Goal: Task Accomplishment & Management: Use online tool/utility

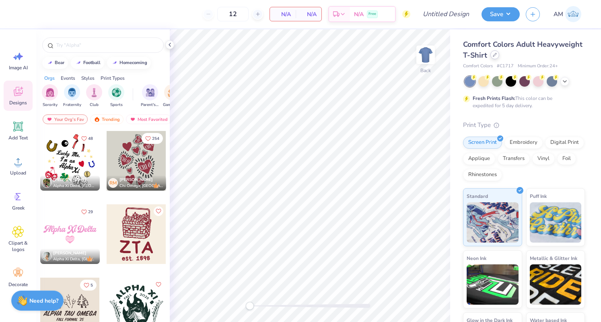
click at [497, 54] on icon at bounding box center [495, 55] width 4 height 4
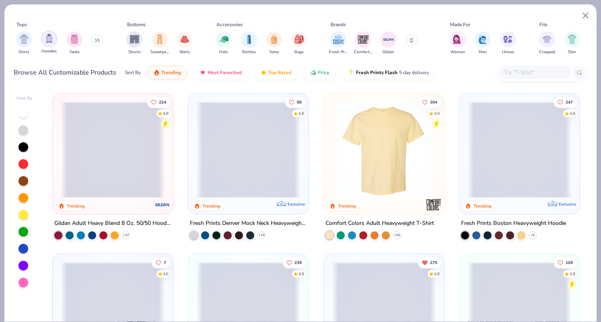
click at [46, 40] on img "filter for Hoodies" at bounding box center [49, 38] width 9 height 9
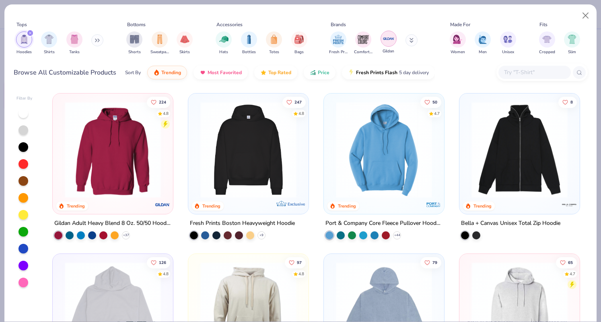
click at [391, 37] on img "filter for Gildan" at bounding box center [389, 39] width 12 height 12
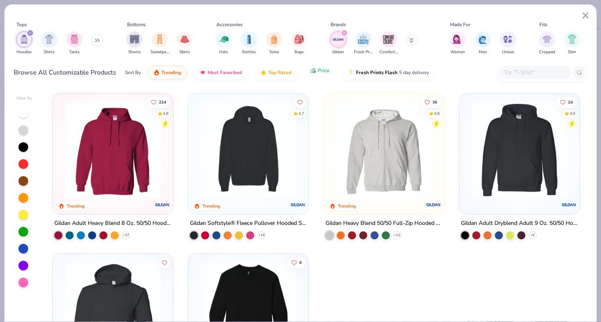
click at [321, 69] on span "Price" at bounding box center [324, 70] width 12 height 6
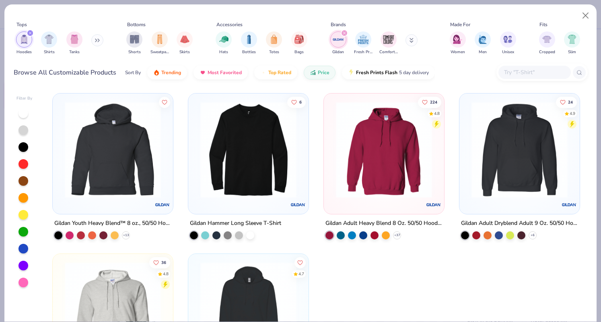
click at [362, 130] on img at bounding box center [384, 149] width 104 height 96
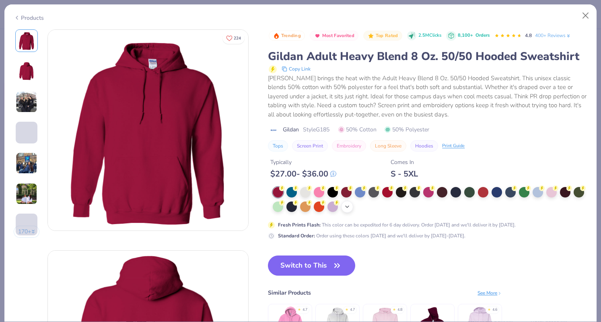
click at [351, 204] on icon at bounding box center [347, 206] width 6 height 6
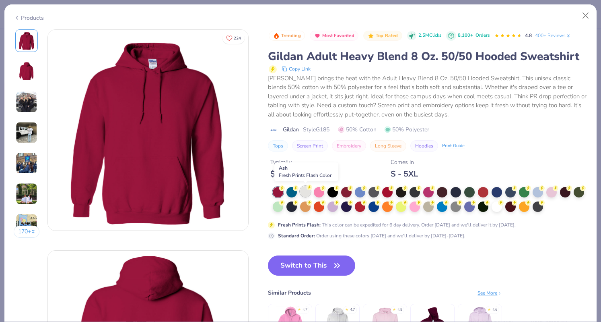
click at [302, 191] on div at bounding box center [305, 191] width 10 height 10
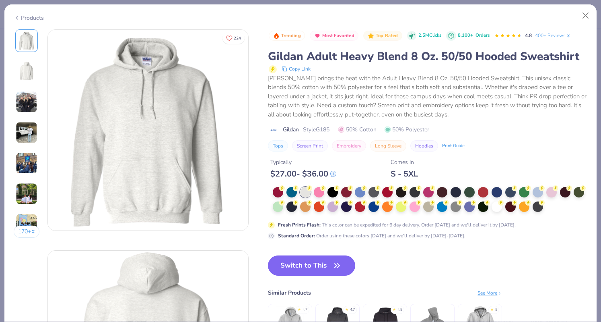
click at [319, 266] on button "Switch to This" at bounding box center [311, 265] width 87 height 20
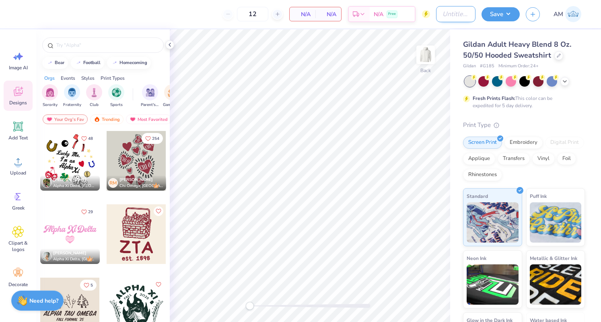
click at [444, 16] on input "Design Title" at bounding box center [455, 14] width 39 height 16
type input "dg parents weekend hoodie 1"
click at [502, 7] on button "Save" at bounding box center [501, 13] width 38 height 14
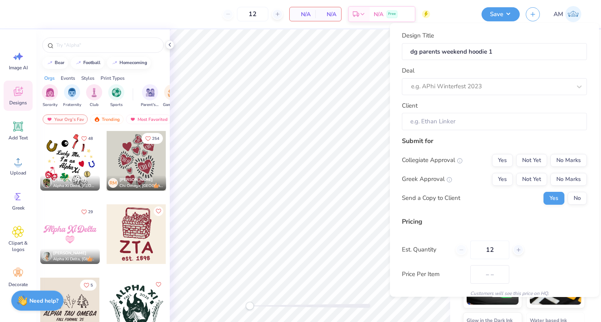
scroll to position [0, 0]
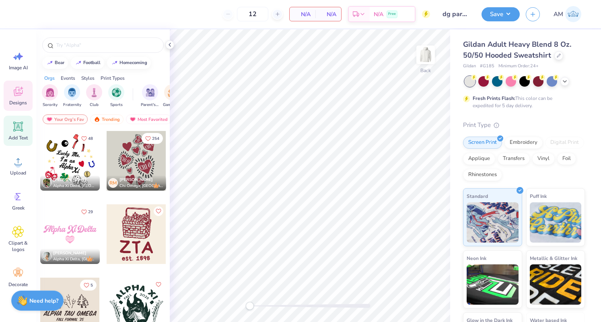
click at [21, 135] on span "Add Text" at bounding box center [17, 137] width 19 height 6
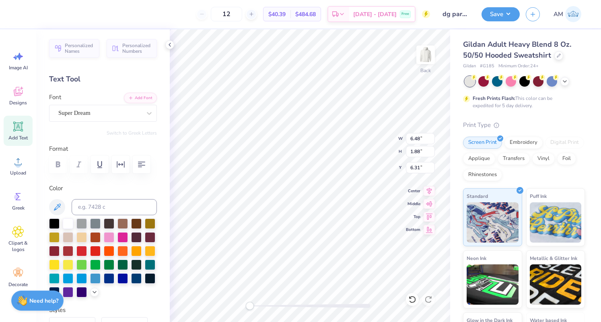
scroll to position [6, 1]
type textarea "dg"
click at [493, 17] on button "Save" at bounding box center [501, 13] width 38 height 14
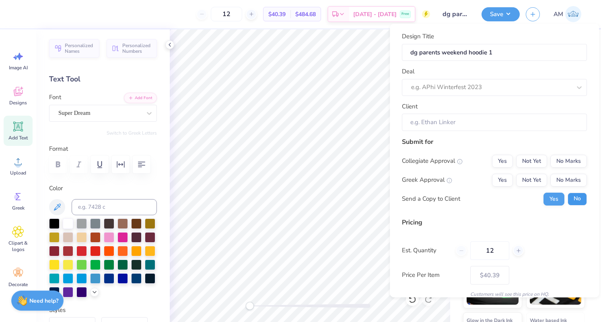
click at [568, 200] on button "No" at bounding box center [577, 198] width 19 height 13
click at [521, 178] on button "Not Yet" at bounding box center [531, 179] width 31 height 13
click at [561, 161] on button "No Marks" at bounding box center [569, 160] width 37 height 13
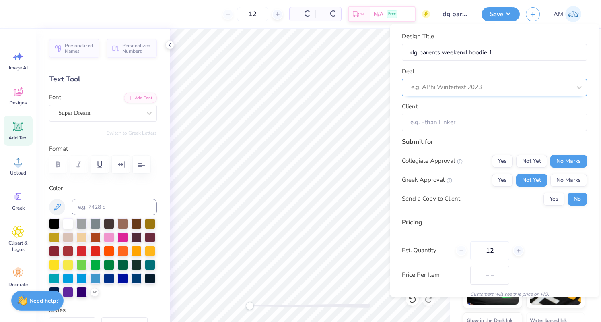
type input "$40.39"
click at [443, 81] on div "e.g. APhi Winterfest 2023" at bounding box center [483, 87] width 146 height 12
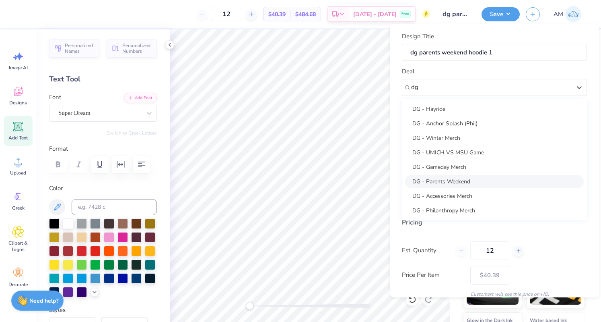
click at [445, 184] on div "DG - Parents Weekend" at bounding box center [494, 180] width 179 height 13
type input "dg"
type input "[PERSON_NAME]"
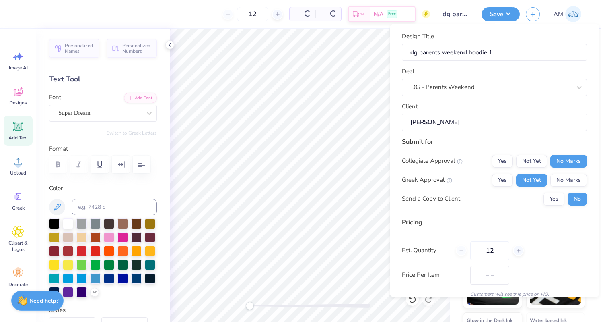
type input "$47.90"
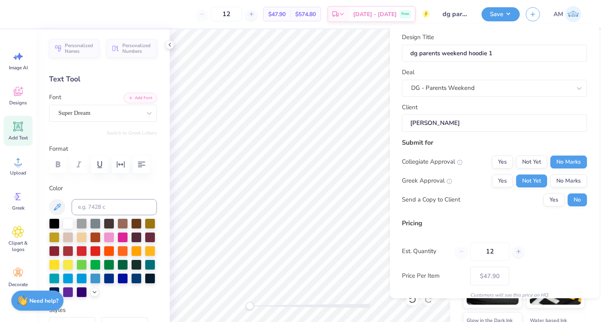
scroll to position [33, 0]
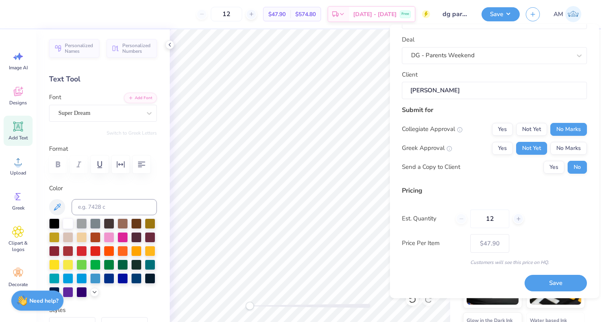
drag, startPoint x: 500, startPoint y: 221, endPoint x: 404, endPoint y: 228, distance: 96.0
click at [404, 228] on div "Pricing Est. Quantity 12 Price Per Item $47.90 Customers will see this price on…" at bounding box center [494, 225] width 185 height 80
type input "24"
type input "$35.85"
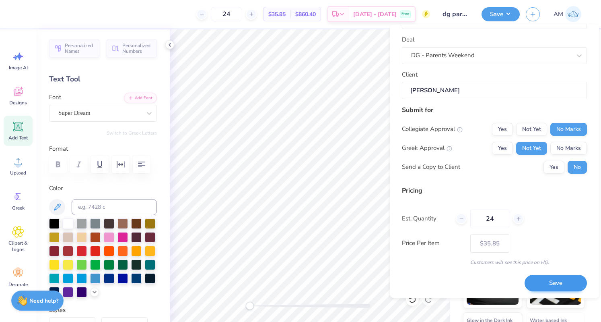
type input "24"
click at [563, 278] on button "Save" at bounding box center [556, 282] width 62 height 16
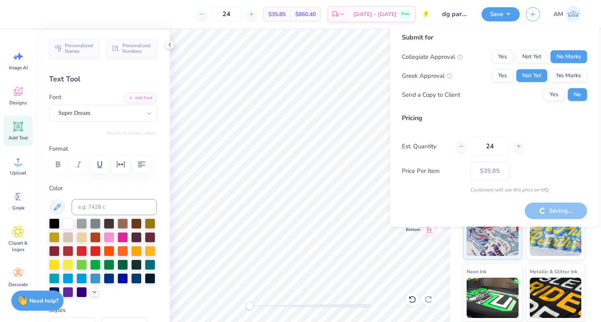
type input "– –"
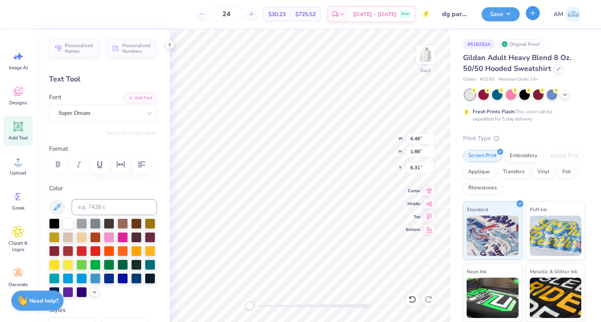
click at [536, 16] on button "button" at bounding box center [533, 13] width 14 height 14
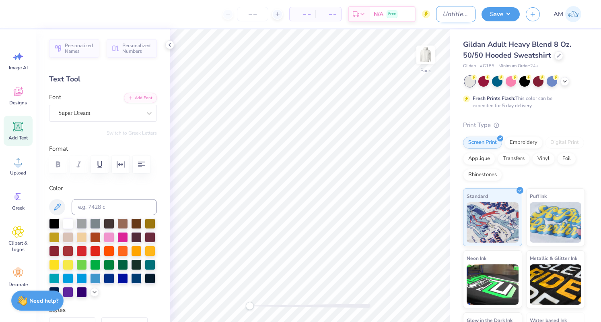
click at [452, 12] on input "Design Title" at bounding box center [455, 14] width 39 height 16
type input "dg parents weekend hoodie 2"
click at [22, 139] on span "Add Text" at bounding box center [17, 137] width 19 height 6
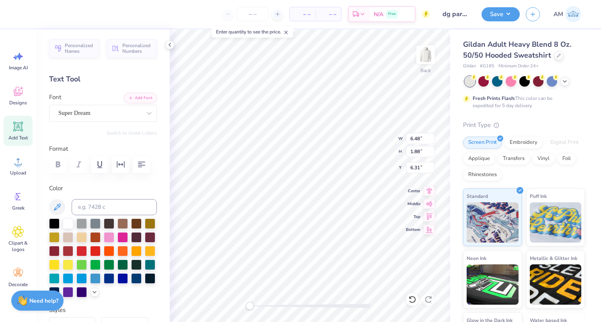
type textarea "dg 2"
click at [504, 19] on button "Save" at bounding box center [501, 13] width 38 height 14
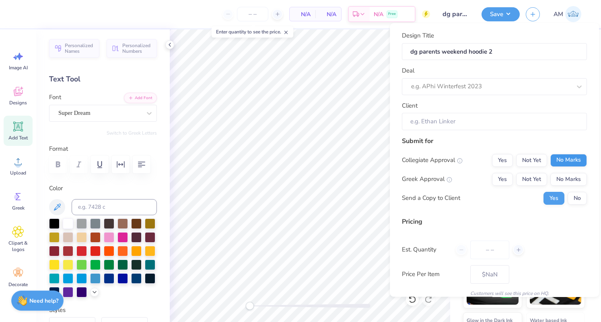
type input "0"
click at [571, 201] on button "No" at bounding box center [577, 198] width 19 height 13
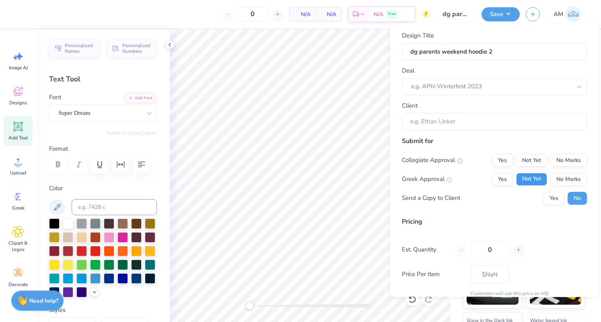
click at [524, 179] on button "Not Yet" at bounding box center [531, 179] width 31 height 13
click at [564, 160] on button "No Marks" at bounding box center [569, 160] width 37 height 13
click at [492, 251] on input "0" at bounding box center [489, 249] width 39 height 19
type input "024"
type input "24"
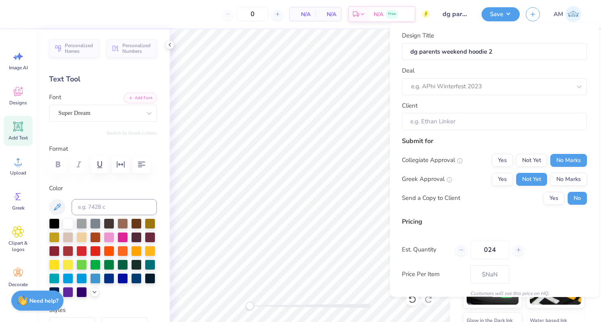
type input "– –"
type input "024"
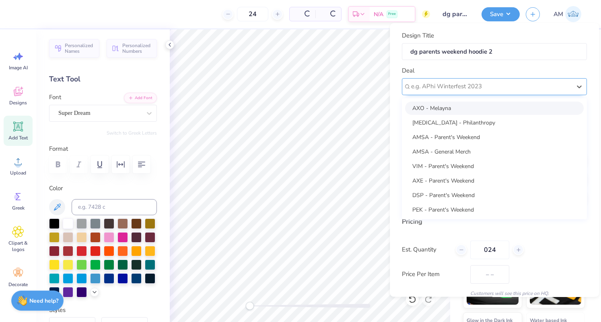
click at [419, 93] on div "e.g. APhi Winterfest 2023" at bounding box center [494, 86] width 185 height 17
type input "$30.23"
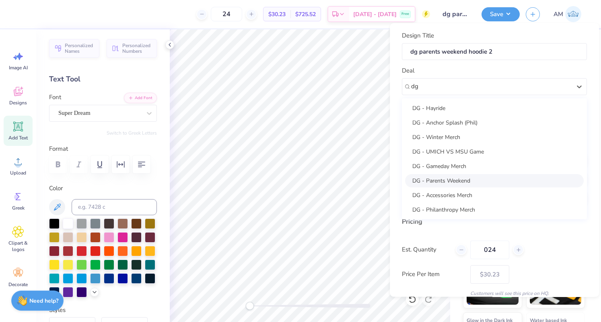
click at [435, 175] on div "DG - Parents Weekend" at bounding box center [494, 180] width 179 height 13
type input "dg"
type input "[PERSON_NAME]"
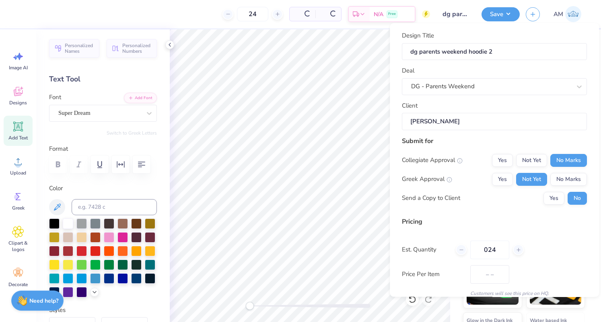
type input "$35.85"
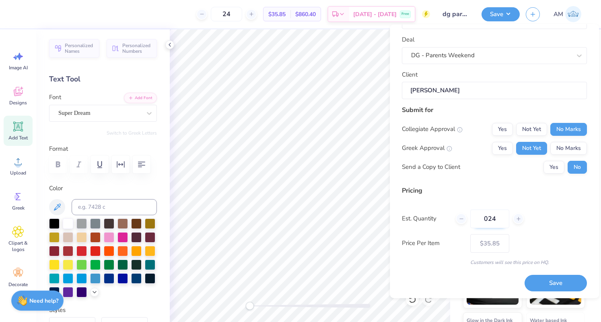
click at [490, 218] on input "024" at bounding box center [489, 218] width 39 height 19
type input "24"
click at [551, 282] on button "Save" at bounding box center [556, 282] width 62 height 16
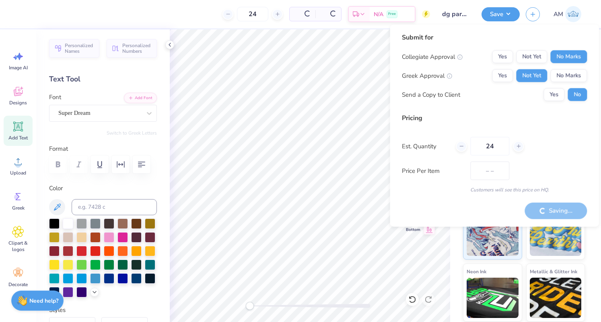
type input "$30.23"
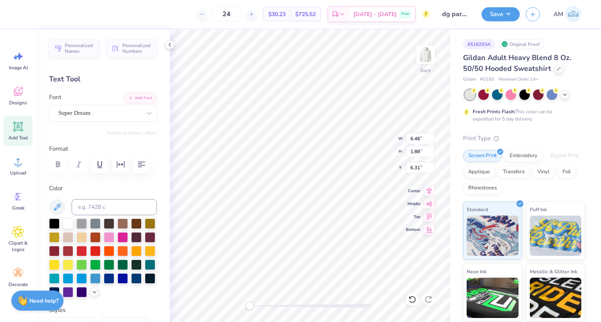
click at [584, 35] on div "Design Saved" at bounding box center [524, 48] width 140 height 27
click at [534, 18] on button "button" at bounding box center [533, 13] width 14 height 14
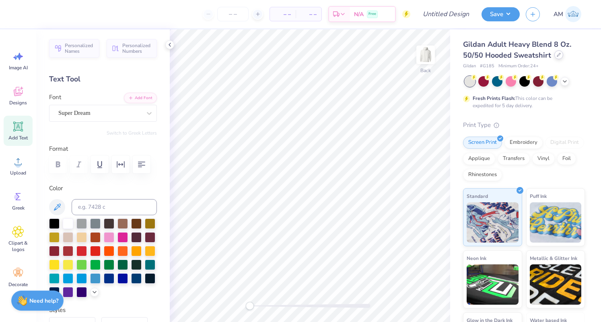
click at [558, 57] on div at bounding box center [559, 54] width 9 height 9
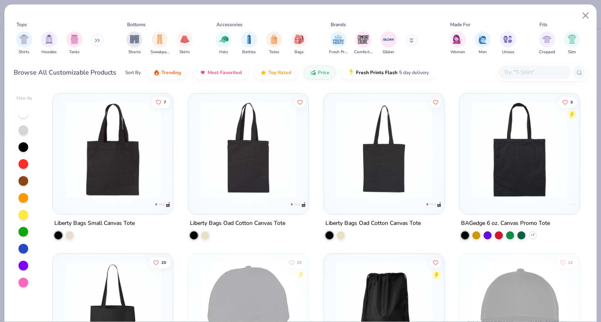
click at [379, 36] on div "Fresh Prints Comfort Colors Gildan" at bounding box center [378, 43] width 101 height 30
click at [383, 37] on img "filter for Gildan" at bounding box center [389, 39] width 12 height 12
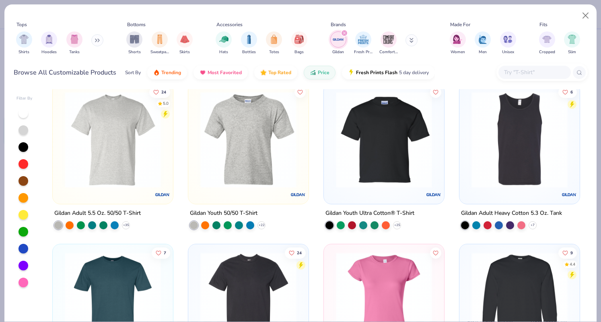
scroll to position [176, 0]
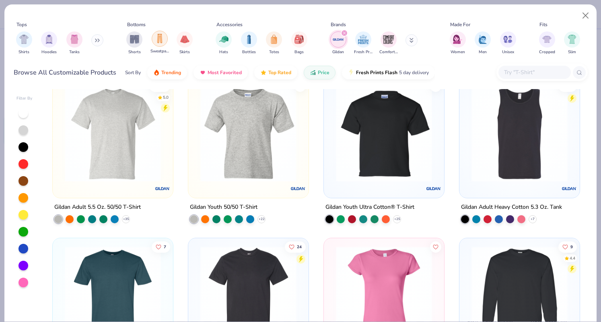
click at [162, 40] on img "filter for Sweatpants" at bounding box center [159, 38] width 9 height 9
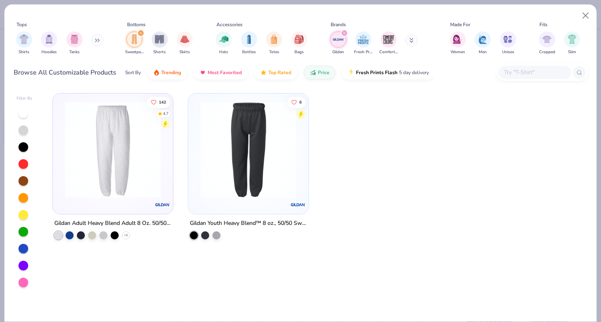
click at [140, 33] on icon "filter for Sweatpants" at bounding box center [141, 33] width 2 height 2
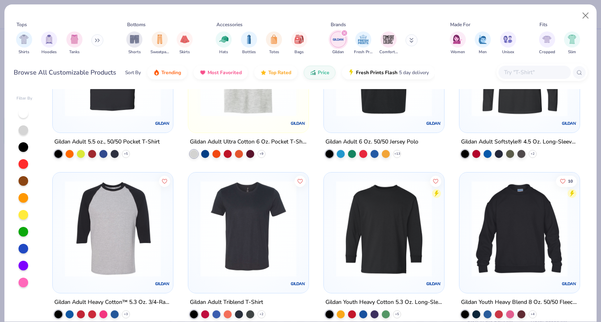
scroll to position [1071, 0]
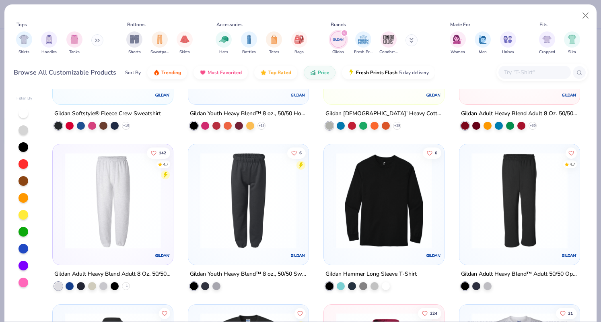
click at [503, 219] on img at bounding box center [520, 200] width 104 height 96
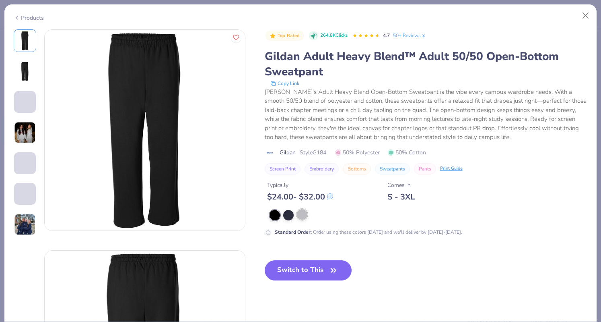
click at [302, 214] on div at bounding box center [302, 214] width 10 height 10
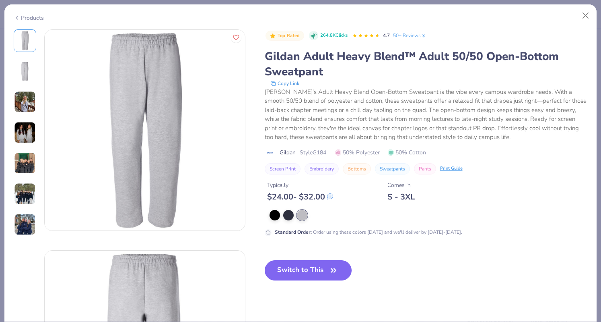
click at [303, 267] on button "Switch to This" at bounding box center [308, 270] width 87 height 20
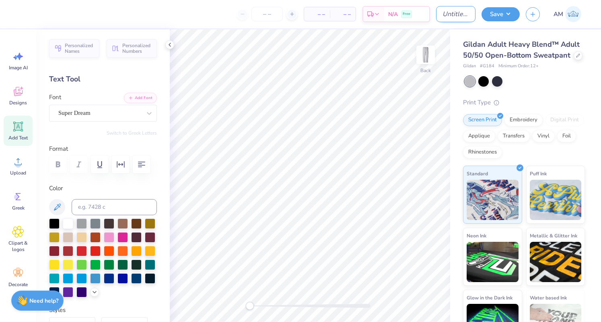
click at [437, 16] on input "Design Title" at bounding box center [455, 14] width 39 height 16
type input "dg parents weekend pants 1"
click at [21, 136] on span "Add Text" at bounding box center [17, 137] width 19 height 6
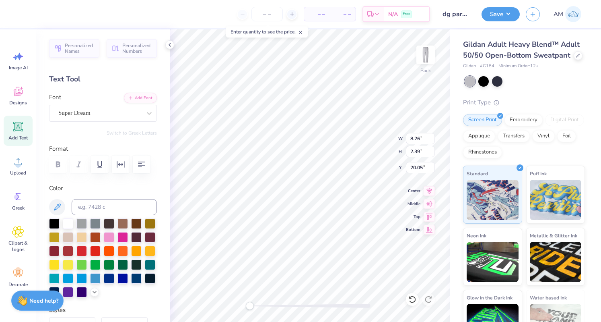
click at [134, 184] on div "– – Per Item – – Total Est. Delivery N/A Free Design Title dg parents weekend p…" at bounding box center [300, 161] width 601 height 322
type textarea "dg"
click at [490, 21] on div "Save" at bounding box center [501, 14] width 38 height 14
click at [500, 17] on button "Save" at bounding box center [501, 13] width 38 height 14
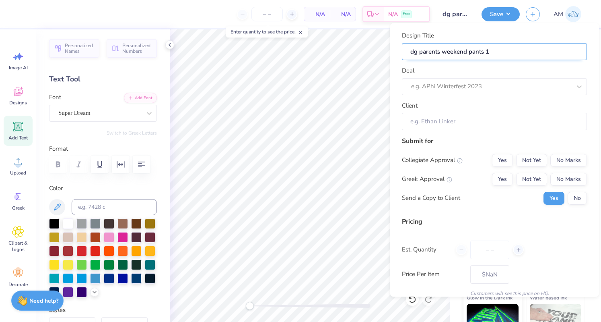
type input "0"
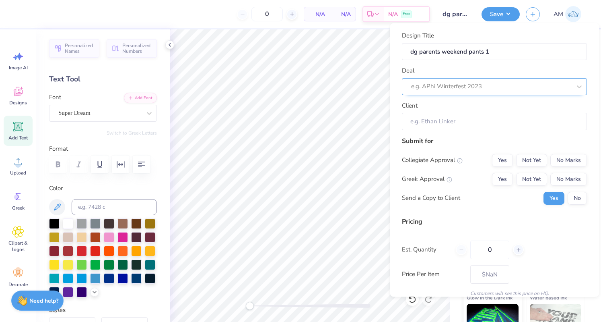
click at [473, 89] on div at bounding box center [491, 86] width 160 height 11
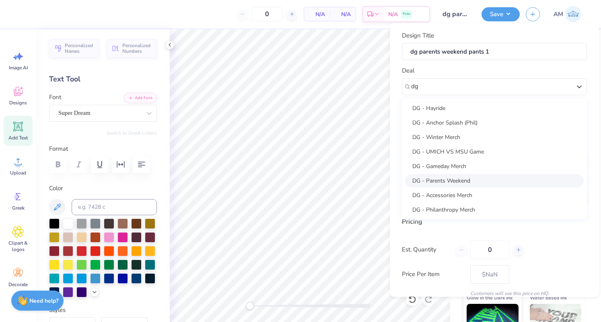
click at [460, 174] on div "DG - Parents Weekend" at bounding box center [494, 180] width 179 height 13
type input "dg"
type input "[PERSON_NAME]"
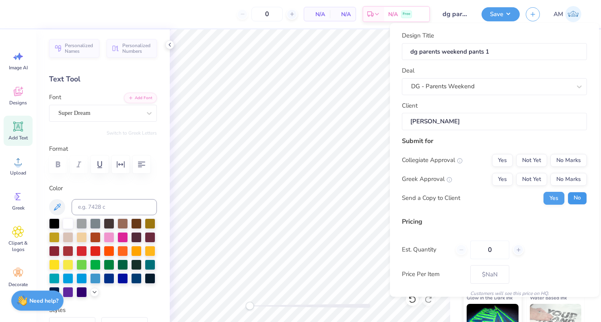
click at [570, 194] on button "No" at bounding box center [577, 198] width 19 height 13
click at [517, 171] on div "Collegiate Approval Yes Not Yet No Marks Greek Approval Yes Not Yet No Marks Se…" at bounding box center [494, 179] width 185 height 51
click at [523, 181] on button "Not Yet" at bounding box center [531, 179] width 31 height 13
click at [558, 157] on button "No Marks" at bounding box center [569, 160] width 37 height 13
click at [489, 248] on input "0" at bounding box center [489, 249] width 39 height 19
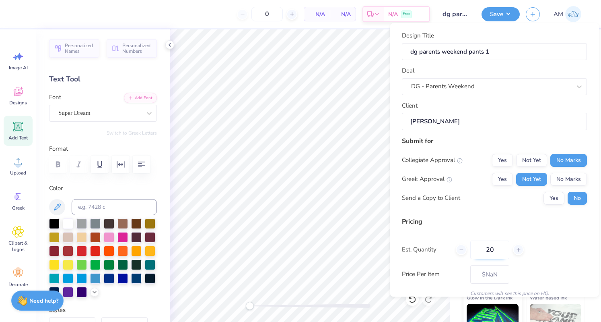
type input "240"
type input "$32.50"
type input "24"
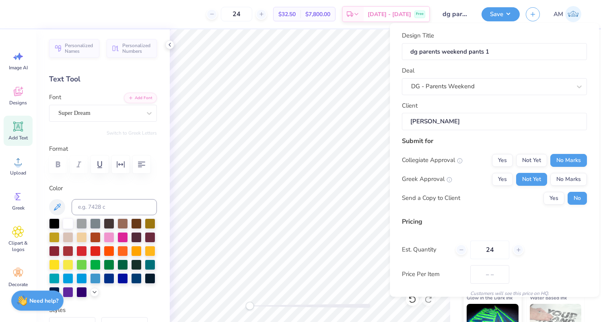
type input "$40.05"
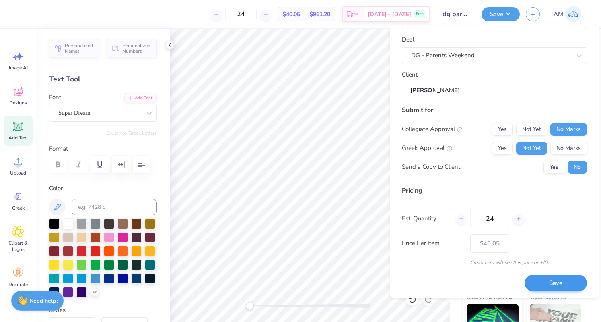
type input "24"
click at [553, 278] on button "Save" at bounding box center [556, 282] width 62 height 16
type input "– –"
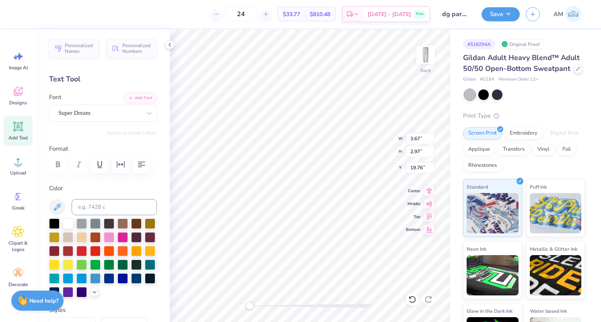
drag, startPoint x: 532, startPoint y: 16, endPoint x: 505, endPoint y: 52, distance: 44.5
click at [532, 16] on icon "button" at bounding box center [533, 14] width 7 height 7
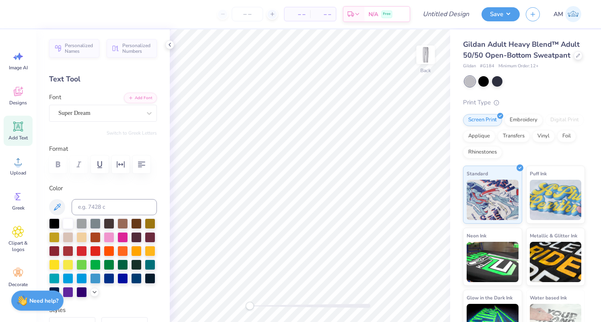
click at [19, 133] on div "Add Text" at bounding box center [18, 130] width 29 height 30
type textarea "dg 2"
click at [452, 10] on input "Design Title" at bounding box center [455, 14] width 39 height 16
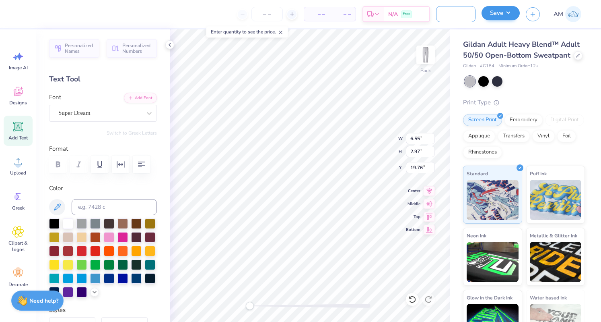
type input "dg parents weekend sweats 2"
click at [515, 11] on button "Save" at bounding box center [501, 13] width 38 height 14
type input "0"
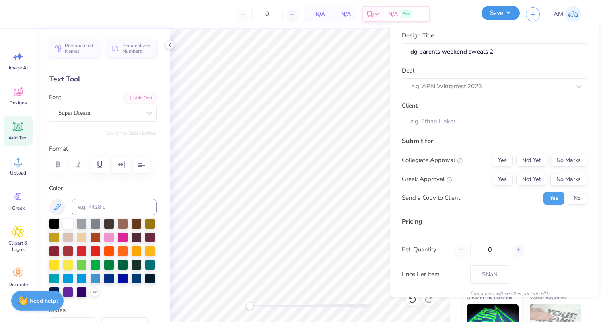
scroll to position [0, 0]
click at [487, 93] on div "e.g. APhi Winterfest 2023" at bounding box center [494, 86] width 185 height 17
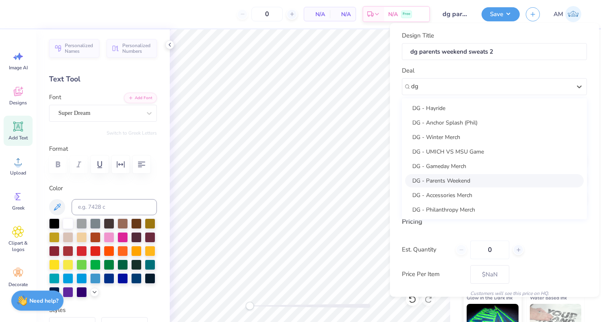
click at [467, 178] on div "DG - Parents Weekend" at bounding box center [494, 180] width 179 height 13
type input "dg"
type input "[PERSON_NAME]"
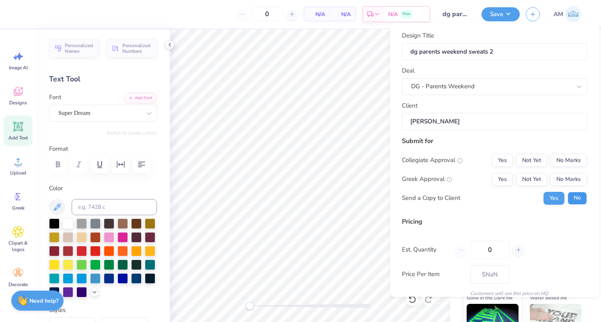
click at [578, 194] on button "No" at bounding box center [577, 198] width 19 height 13
click at [519, 178] on button "Not Yet" at bounding box center [531, 179] width 31 height 13
click at [564, 156] on button "No Marks" at bounding box center [569, 160] width 37 height 13
click at [491, 249] on input "0" at bounding box center [489, 249] width 39 height 19
type input "24"
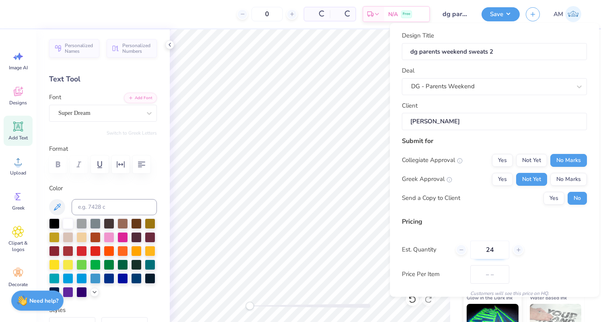
type input "24"
type input "$40.05"
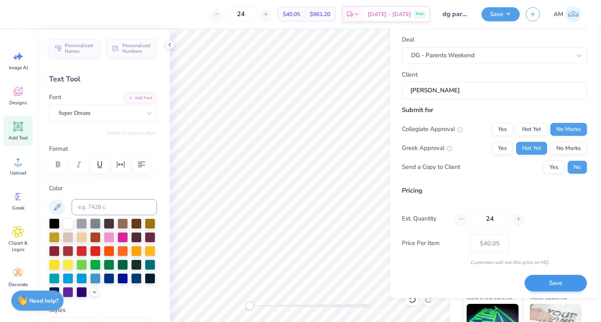
type input "24"
click at [562, 287] on button "Save" at bounding box center [556, 282] width 62 height 16
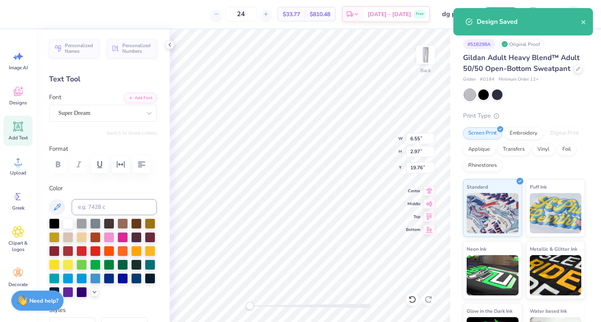
type input "– –"
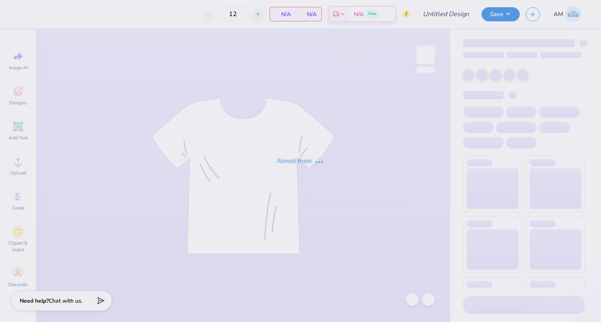
type input "dg parents weekend hoodie 1"
type input "24"
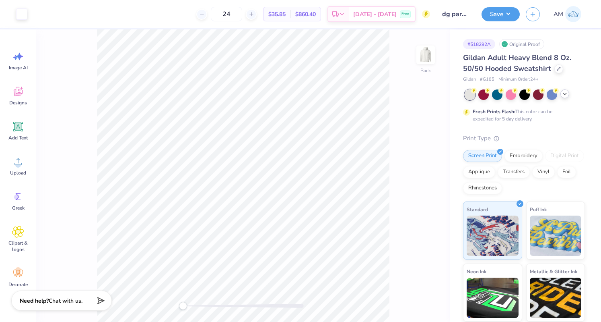
click at [568, 96] on div at bounding box center [565, 93] width 9 height 9
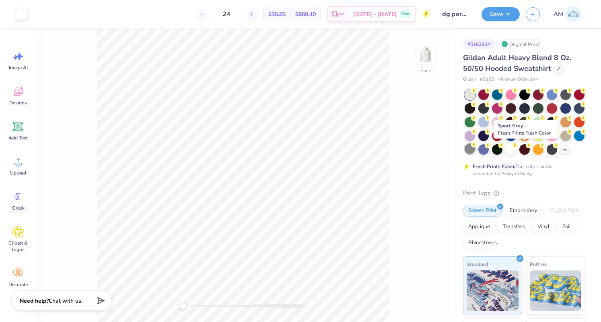
click at [475, 148] on div at bounding box center [470, 148] width 10 height 10
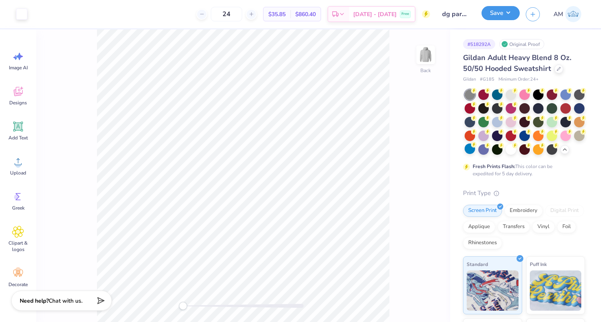
click at [493, 17] on button "Save" at bounding box center [501, 13] width 38 height 14
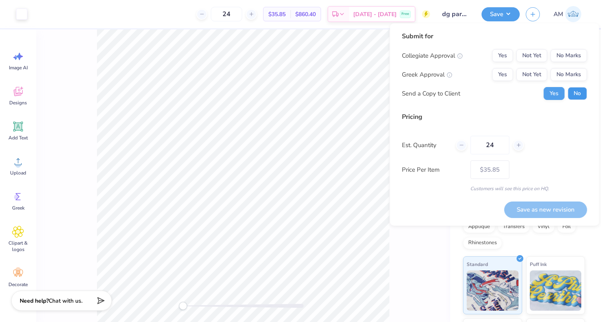
click at [580, 88] on button "No" at bounding box center [577, 93] width 19 height 13
click at [532, 80] on button "Not Yet" at bounding box center [531, 74] width 31 height 13
click at [566, 62] on button "No Marks" at bounding box center [569, 55] width 37 height 13
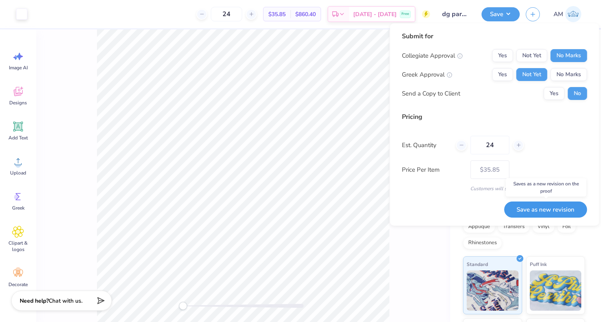
click at [551, 205] on button "Save as new revision" at bounding box center [545, 209] width 83 height 16
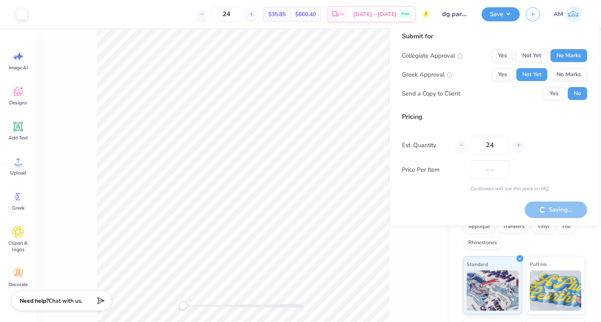
type input "$35.85"
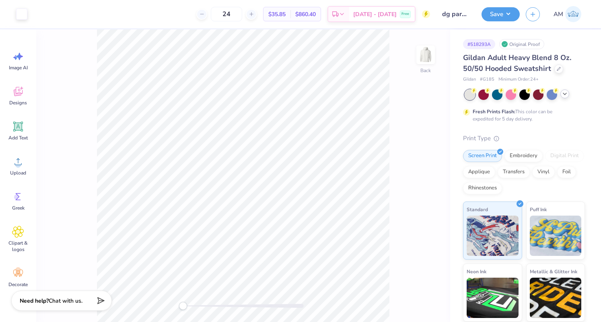
click at [567, 97] on div at bounding box center [565, 93] width 9 height 9
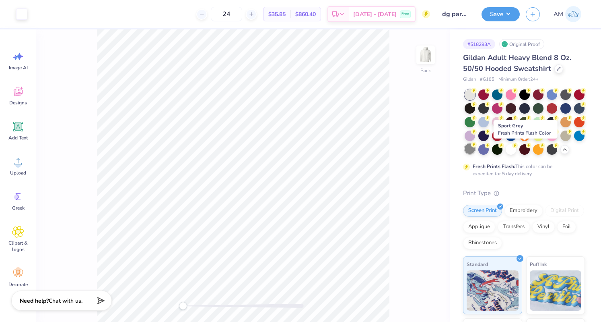
click at [475, 147] on div at bounding box center [470, 148] width 10 height 10
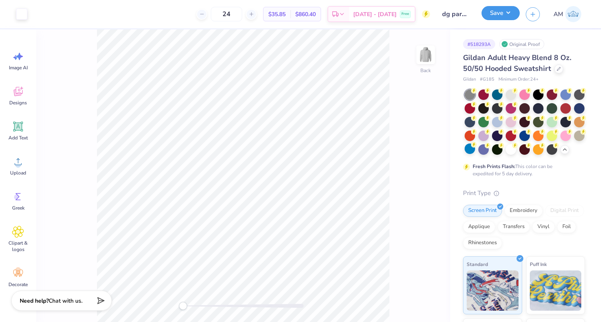
click at [503, 16] on button "Save" at bounding box center [501, 13] width 38 height 14
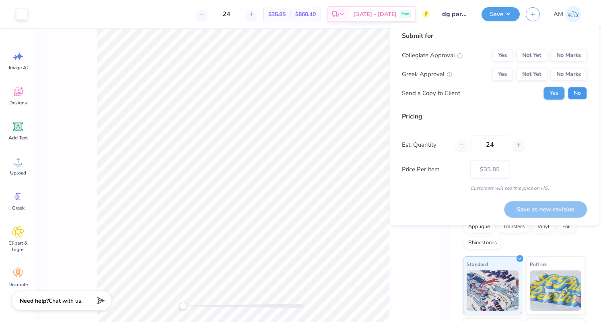
click at [579, 93] on button "No" at bounding box center [577, 93] width 19 height 13
click at [526, 75] on button "Not Yet" at bounding box center [531, 74] width 31 height 13
click at [576, 52] on button "No Marks" at bounding box center [569, 55] width 37 height 13
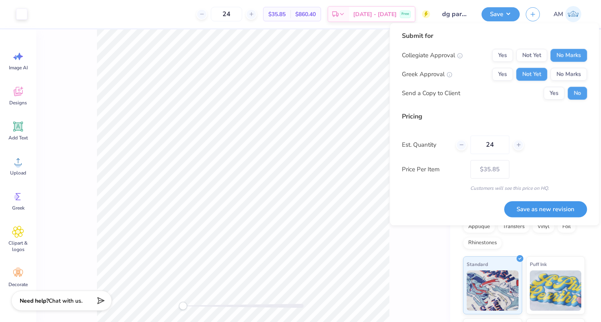
click at [563, 212] on button "Save as new revision" at bounding box center [545, 209] width 83 height 16
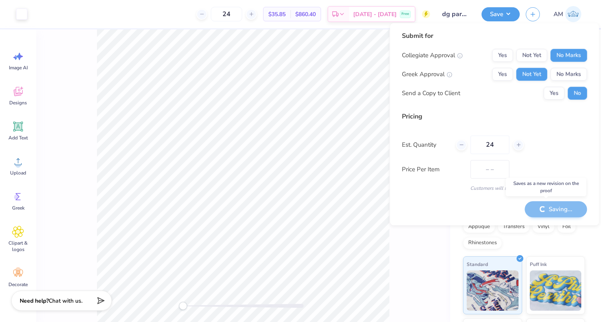
type input "$35.85"
